Goal: Task Accomplishment & Management: Use online tool/utility

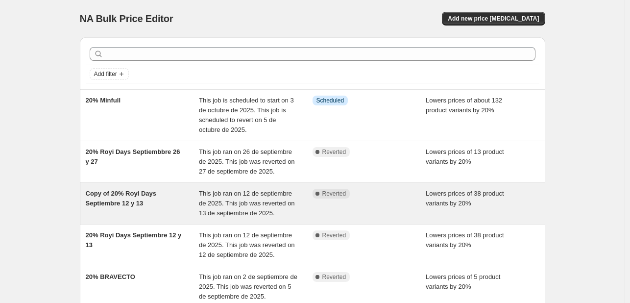
click at [323, 211] on div "Complete Reverted" at bounding box center [370, 203] width 114 height 29
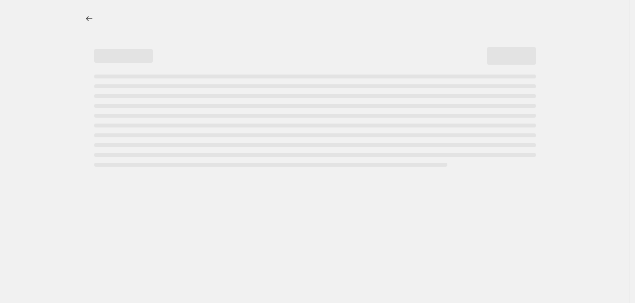
select select "percentage"
select select "pp"
select select "collection"
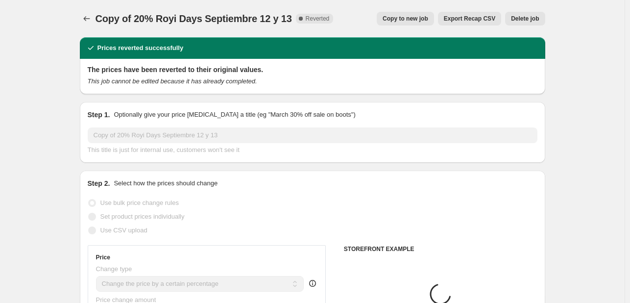
click at [413, 17] on span "Copy to new job" at bounding box center [406, 19] width 46 height 8
select select "percentage"
select select "pp"
select select "collection"
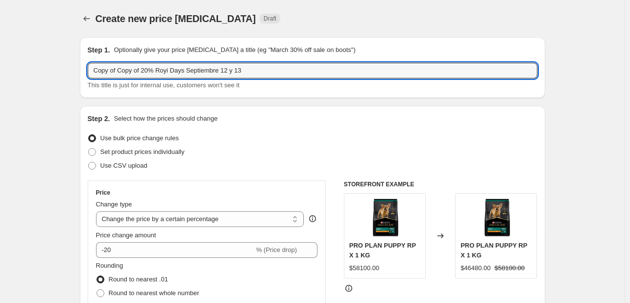
drag, startPoint x: 249, startPoint y: 77, endPoint x: 83, endPoint y: 81, distance: 166.7
click at [83, 81] on div "Step 1. Optionally give your price [MEDICAL_DATA] a title (eg "March 30% off sa…" at bounding box center [313, 67] width 466 height 61
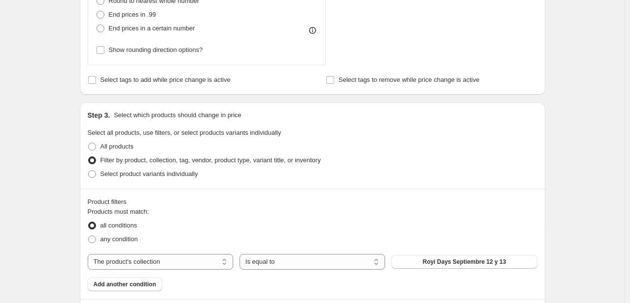
scroll to position [686, 0]
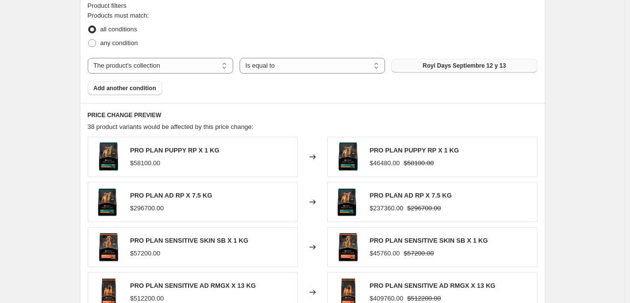
type input "MINFULL 20%"
click at [427, 67] on button "Royi Days Septiembre 12 y 13" at bounding box center [465, 66] width 146 height 14
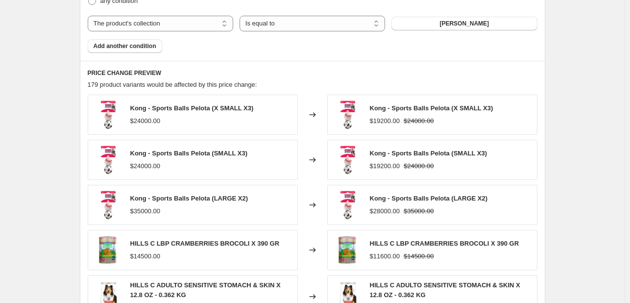
scroll to position [924, 0]
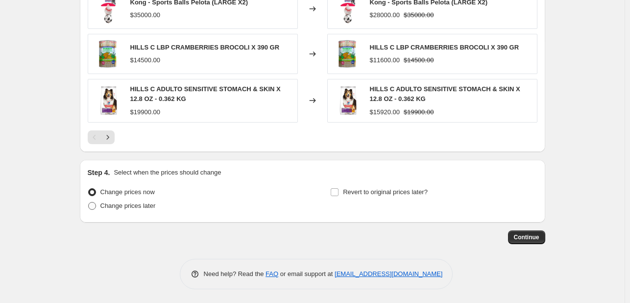
click at [113, 206] on span "Change prices later" at bounding box center [127, 205] width 55 height 7
click at [89, 202] on input "Change prices later" at bounding box center [88, 202] width 0 height 0
radio input "true"
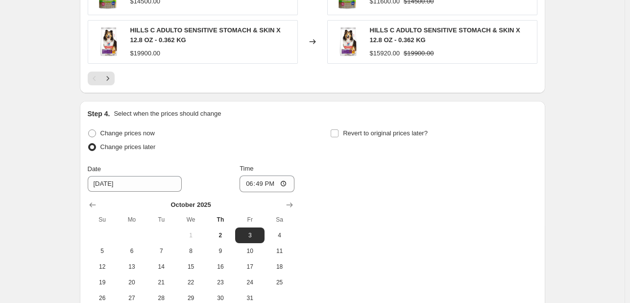
scroll to position [1022, 0]
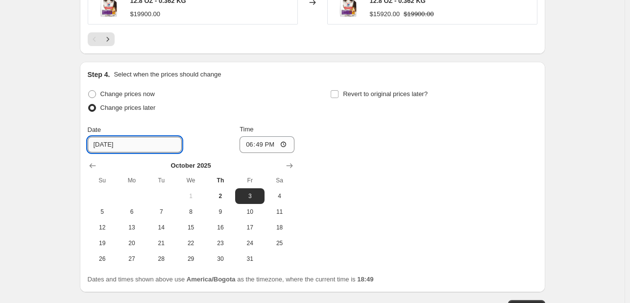
click at [133, 145] on input "[DATE]" at bounding box center [135, 145] width 94 height 16
click at [251, 194] on span "3" at bounding box center [250, 196] width 22 height 8
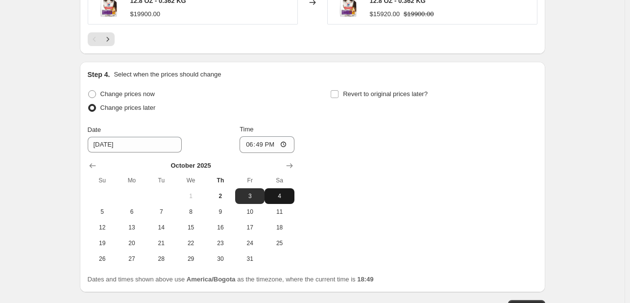
click at [284, 192] on span "4" at bounding box center [280, 196] width 22 height 8
type input "[DATE]"
click at [247, 141] on input "18:49" at bounding box center [267, 144] width 55 height 17
type input "10:00"
click at [248, 144] on input "10:00" at bounding box center [267, 144] width 55 height 17
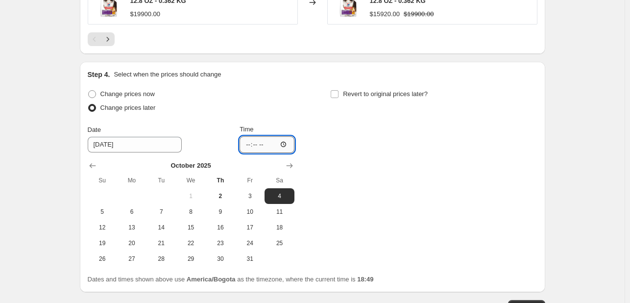
type input "01:00"
click at [339, 96] on input "Revert to original prices later?" at bounding box center [335, 94] width 8 height 8
checkbox input "true"
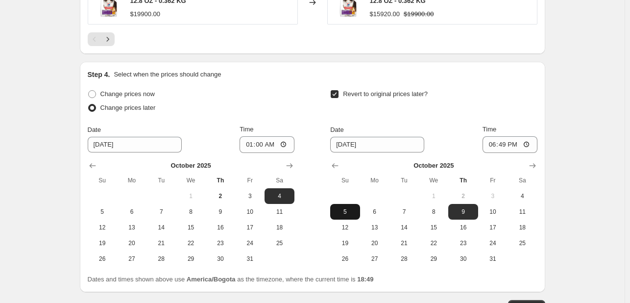
click at [351, 214] on button "5" at bounding box center [344, 212] width 29 height 16
type input "[DATE]"
click at [256, 197] on span "3" at bounding box center [250, 196] width 22 height 8
type input "[DATE]"
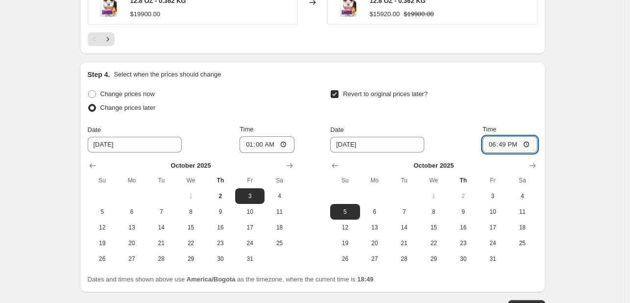
click at [492, 145] on input "18:49" at bounding box center [510, 144] width 55 height 17
type input "23:59"
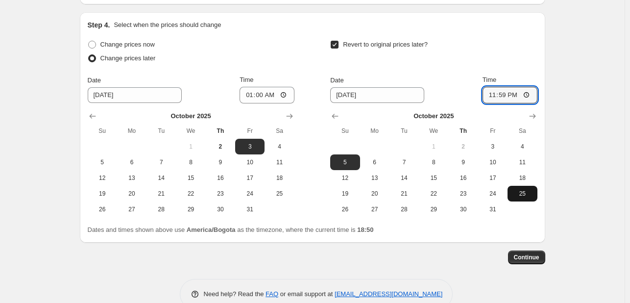
scroll to position [1043, 0]
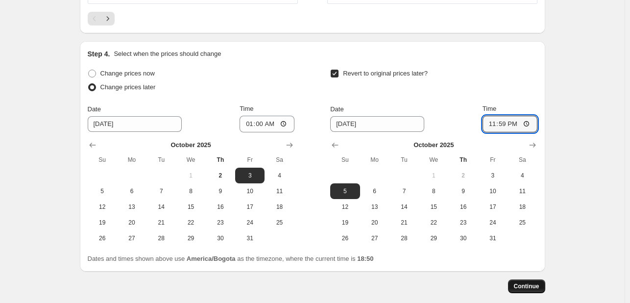
click at [530, 283] on span "Continue" at bounding box center [526, 286] width 25 height 8
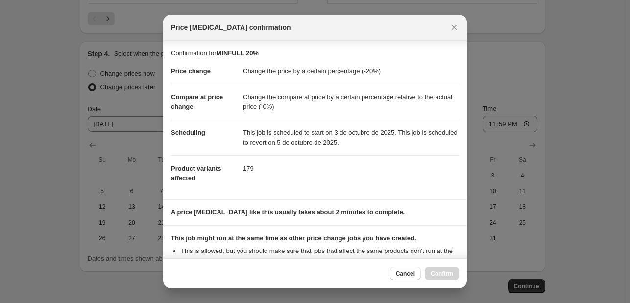
scroll to position [107, 0]
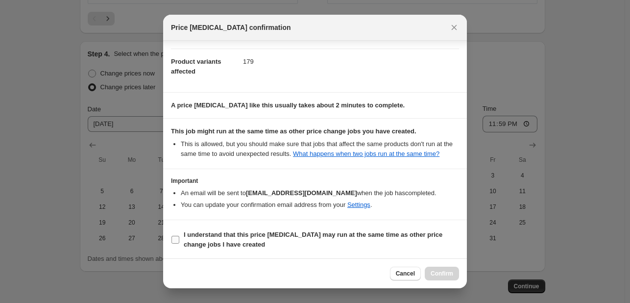
click at [172, 237] on input "I understand that this price [MEDICAL_DATA] may run at the same time as other p…" at bounding box center [176, 240] width 8 height 8
checkbox input "true"
click at [447, 273] on span "Confirm" at bounding box center [442, 274] width 23 height 8
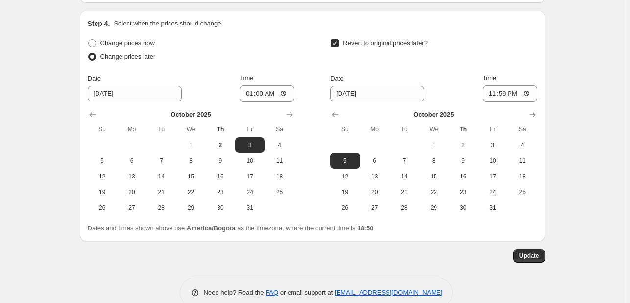
scroll to position [1152, 0]
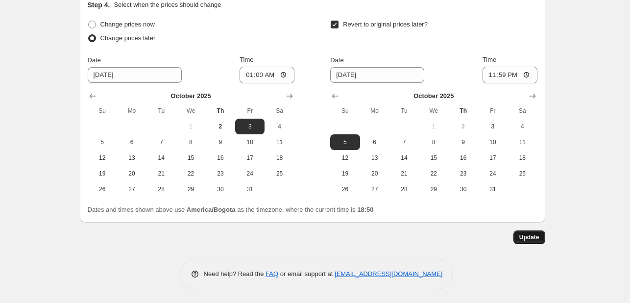
click at [525, 241] on button "Update" at bounding box center [530, 237] width 32 height 14
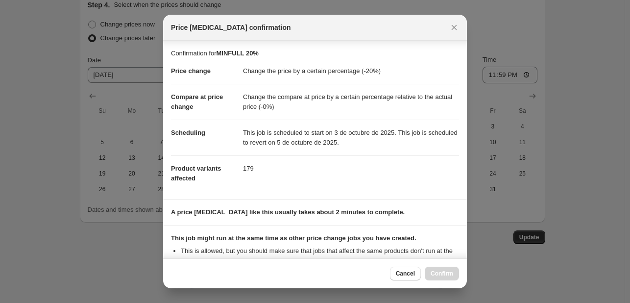
scroll to position [107, 0]
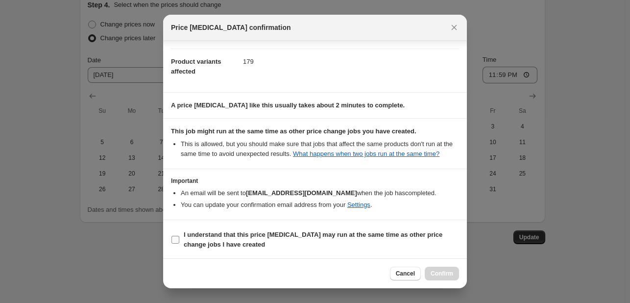
click at [258, 238] on b "I understand that this price [MEDICAL_DATA] may run at the same time as other p…" at bounding box center [313, 239] width 259 height 17
click at [179, 238] on input "I understand that this price [MEDICAL_DATA] may run at the same time as other p…" at bounding box center [176, 240] width 8 height 8
checkbox input "true"
click at [432, 271] on span "Confirm" at bounding box center [442, 274] width 23 height 8
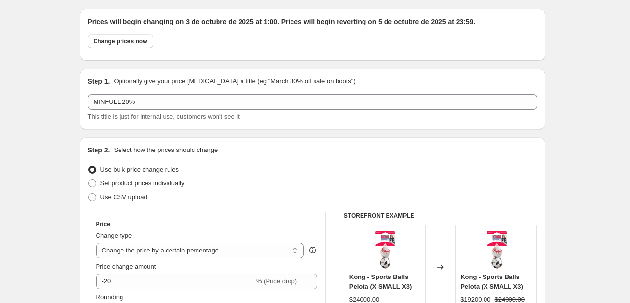
scroll to position [0, 0]
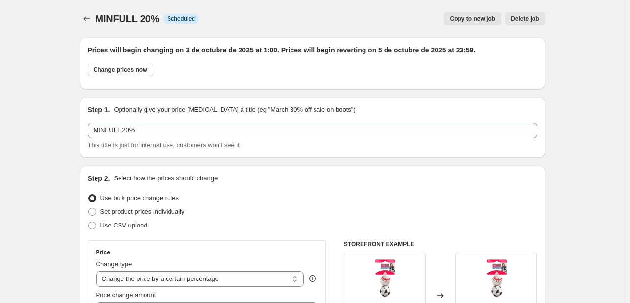
click at [96, 17] on div at bounding box center [88, 19] width 16 height 14
click at [91, 18] on icon "Price change jobs" at bounding box center [87, 19] width 10 height 10
